Goal: Check status: Check status

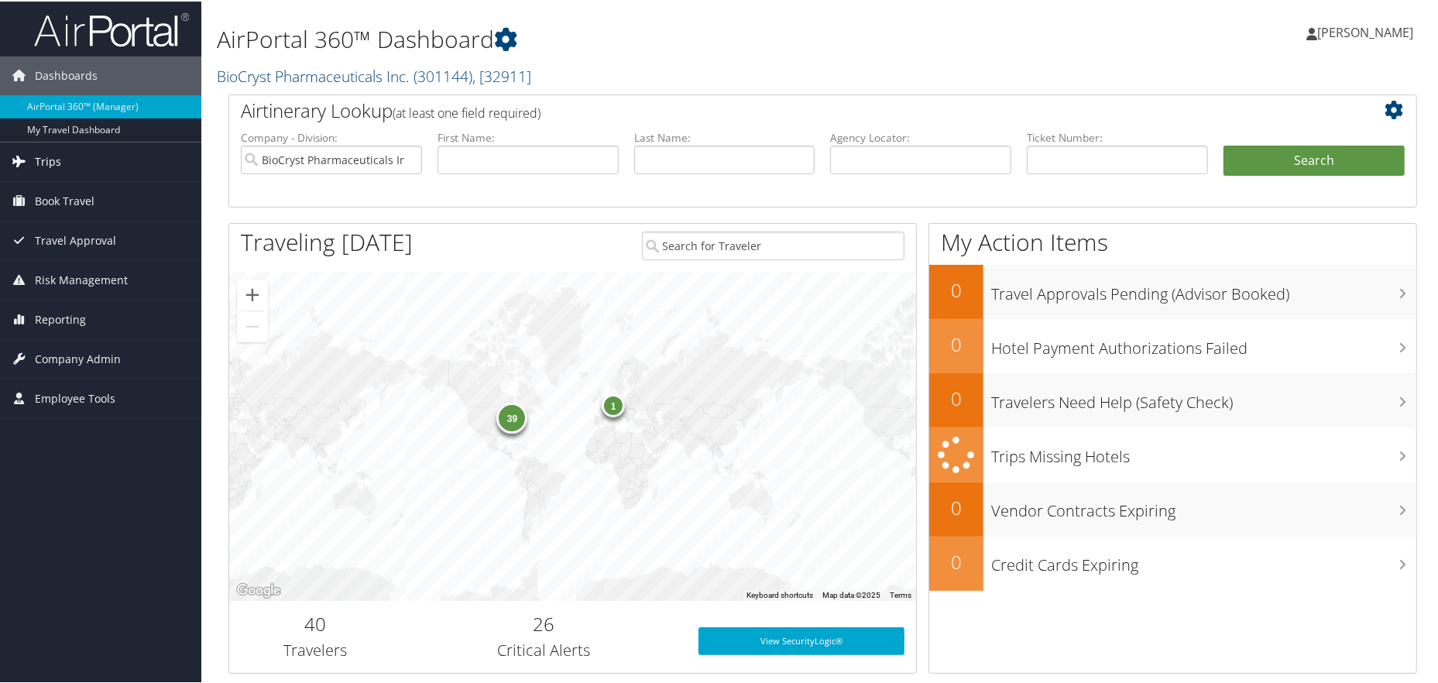
click at [129, 159] on link "Trips" at bounding box center [100, 160] width 201 height 39
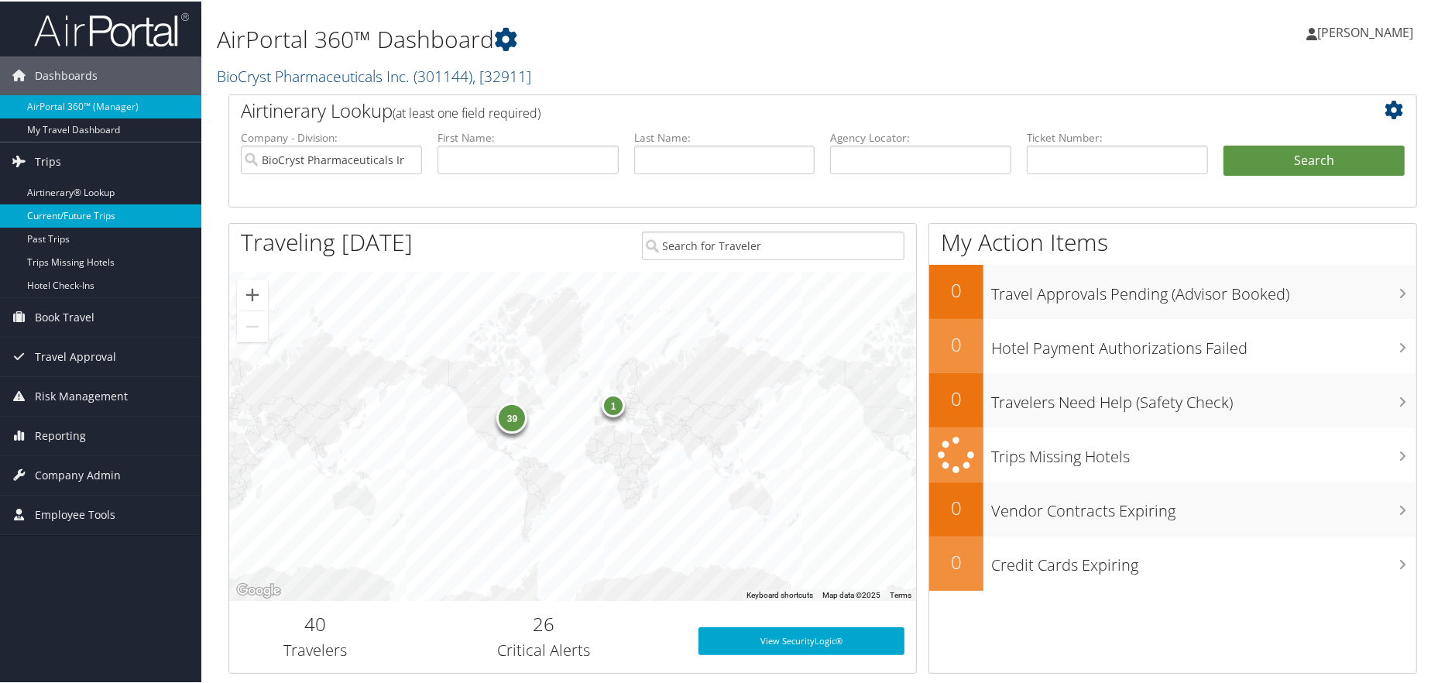
click at [97, 216] on link "Current/Future Trips" at bounding box center [100, 214] width 201 height 23
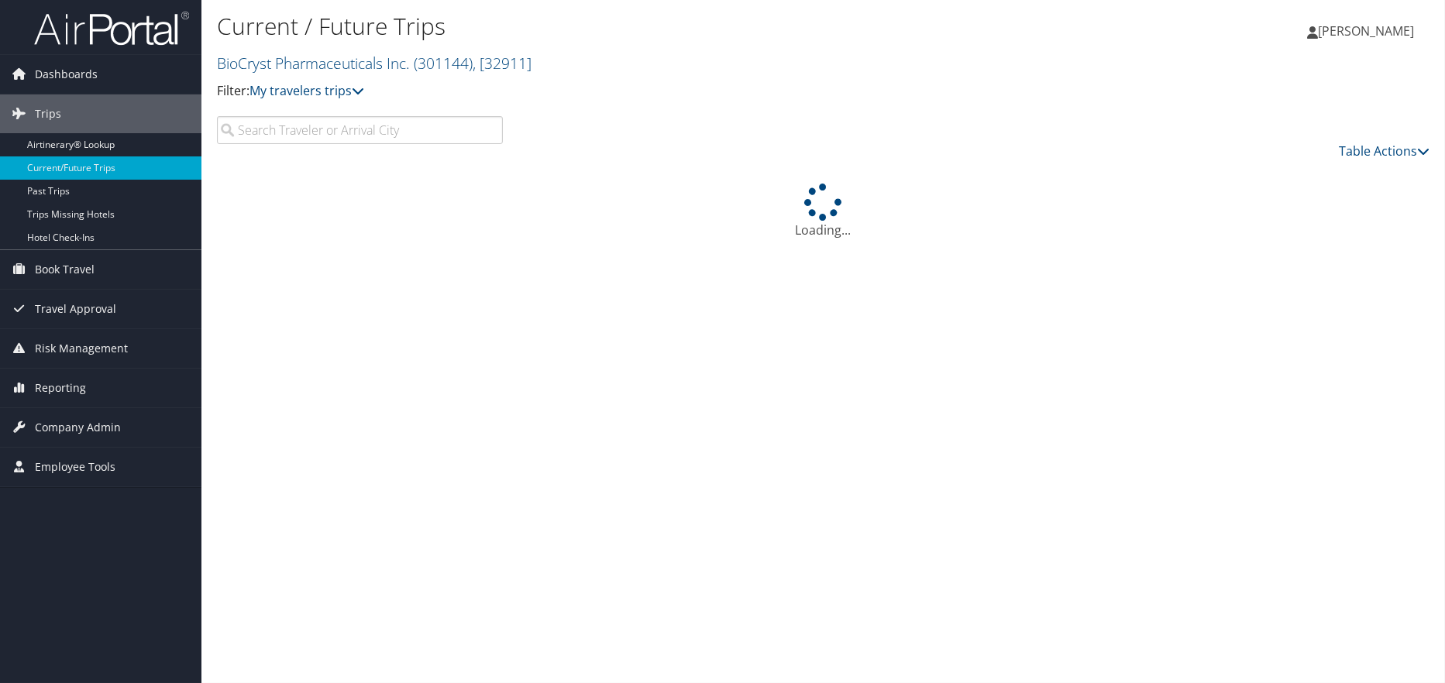
click at [275, 134] on input "search" at bounding box center [360, 130] width 286 height 28
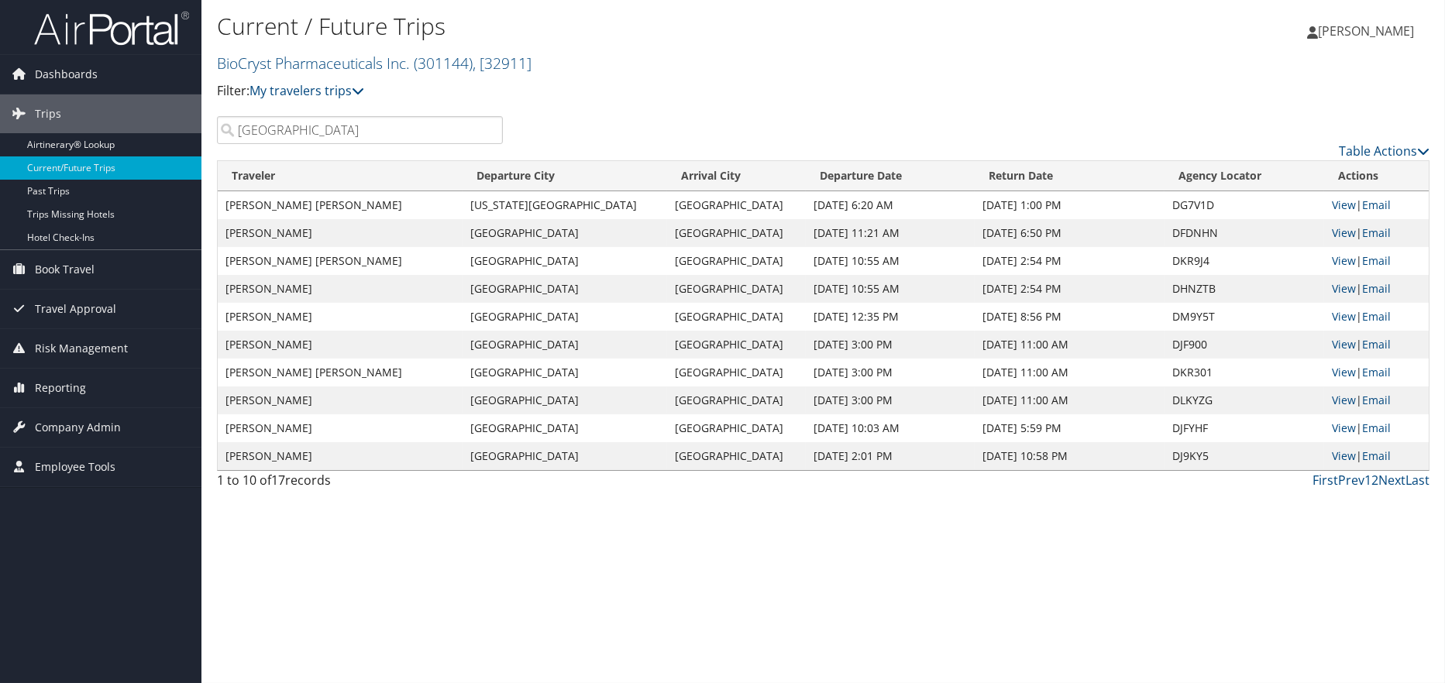
type input "[GEOGRAPHIC_DATA]"
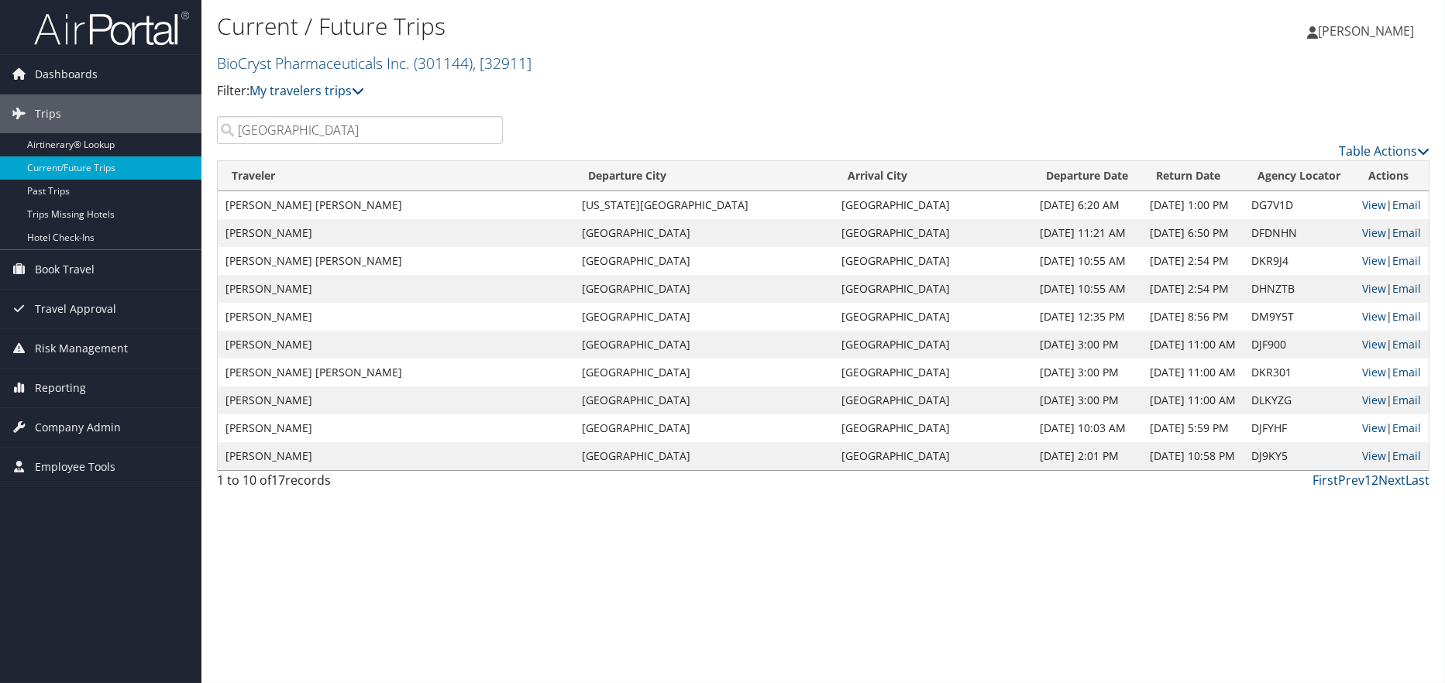
click at [299, 398] on td "[PERSON_NAME]" at bounding box center [396, 401] width 356 height 28
click at [334, 397] on td "[PERSON_NAME]" at bounding box center [396, 401] width 356 height 28
click at [421, 505] on div "Current / Future Trips BioCryst Pharmaceuticals Inc. ( 301144 ) , [ 32911 ] Fil…" at bounding box center [822, 341] width 1243 height 683
click at [1388, 481] on link "Next" at bounding box center [1391, 480] width 27 height 17
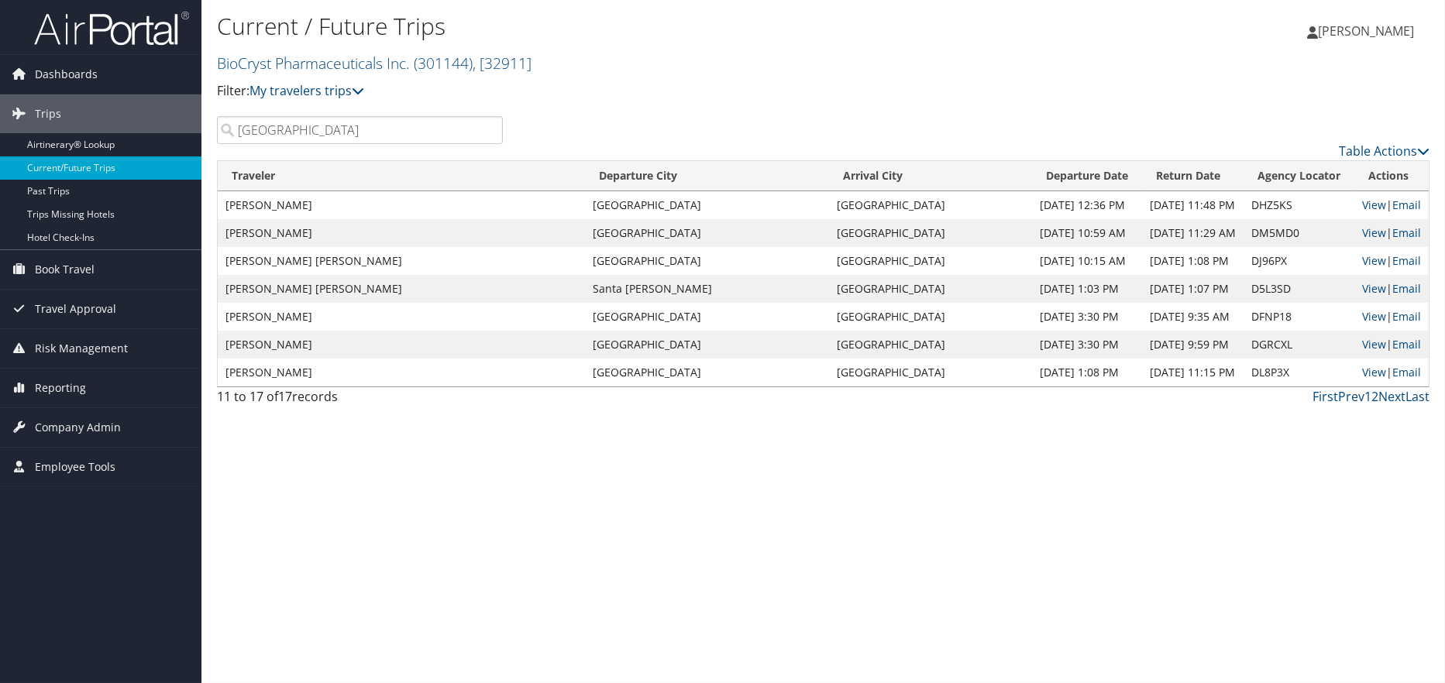
click at [1032, 235] on td "[DATE] 10:59 AM" at bounding box center [1087, 233] width 110 height 28
click at [445, 98] on p "Filter: My travelers trips" at bounding box center [621, 91] width 808 height 20
click at [1331, 397] on link "First" at bounding box center [1325, 396] width 26 height 17
